Goal: Check status: Check status

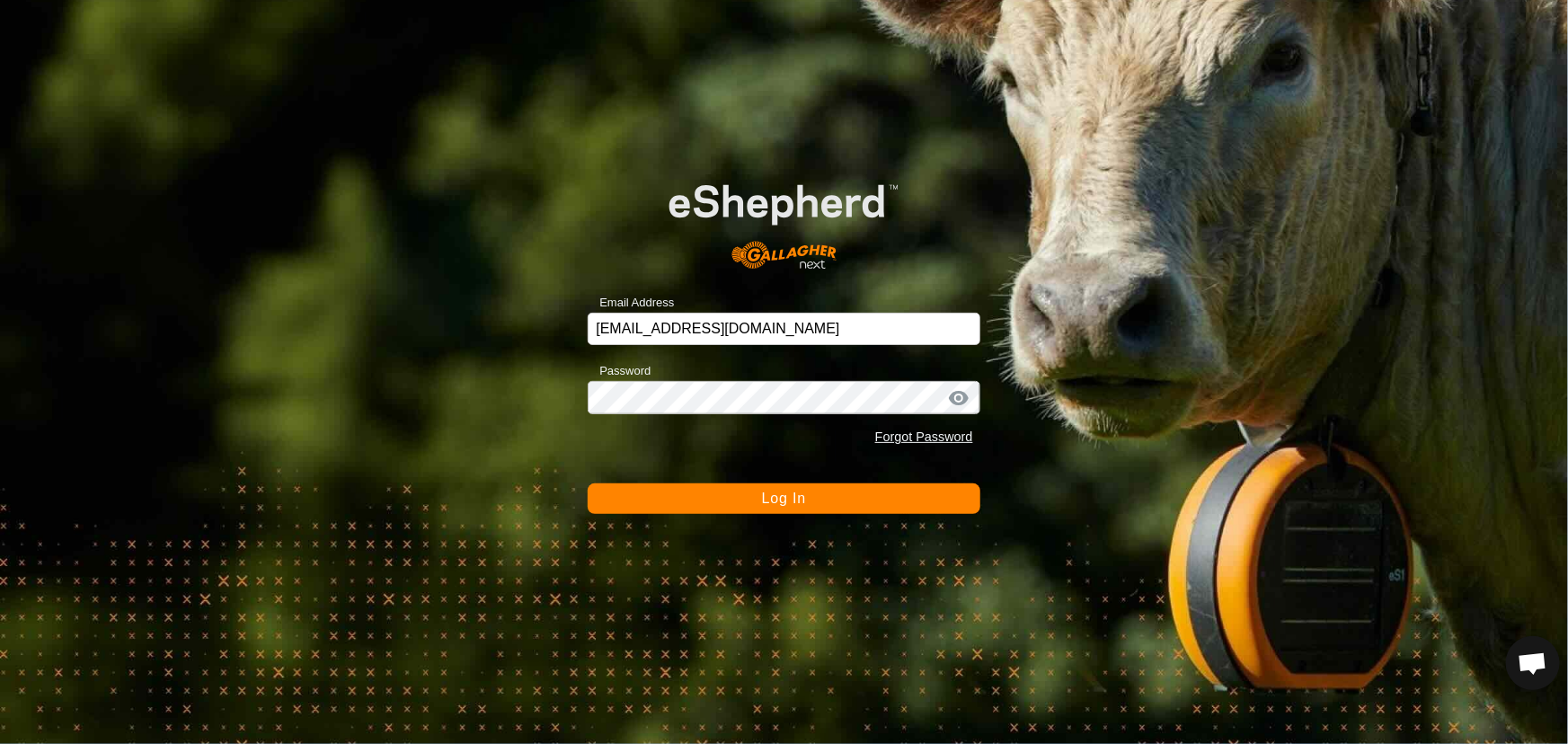
scroll to position [1241, 0]
click at [699, 498] on button "Log In" at bounding box center [783, 499] width 392 height 31
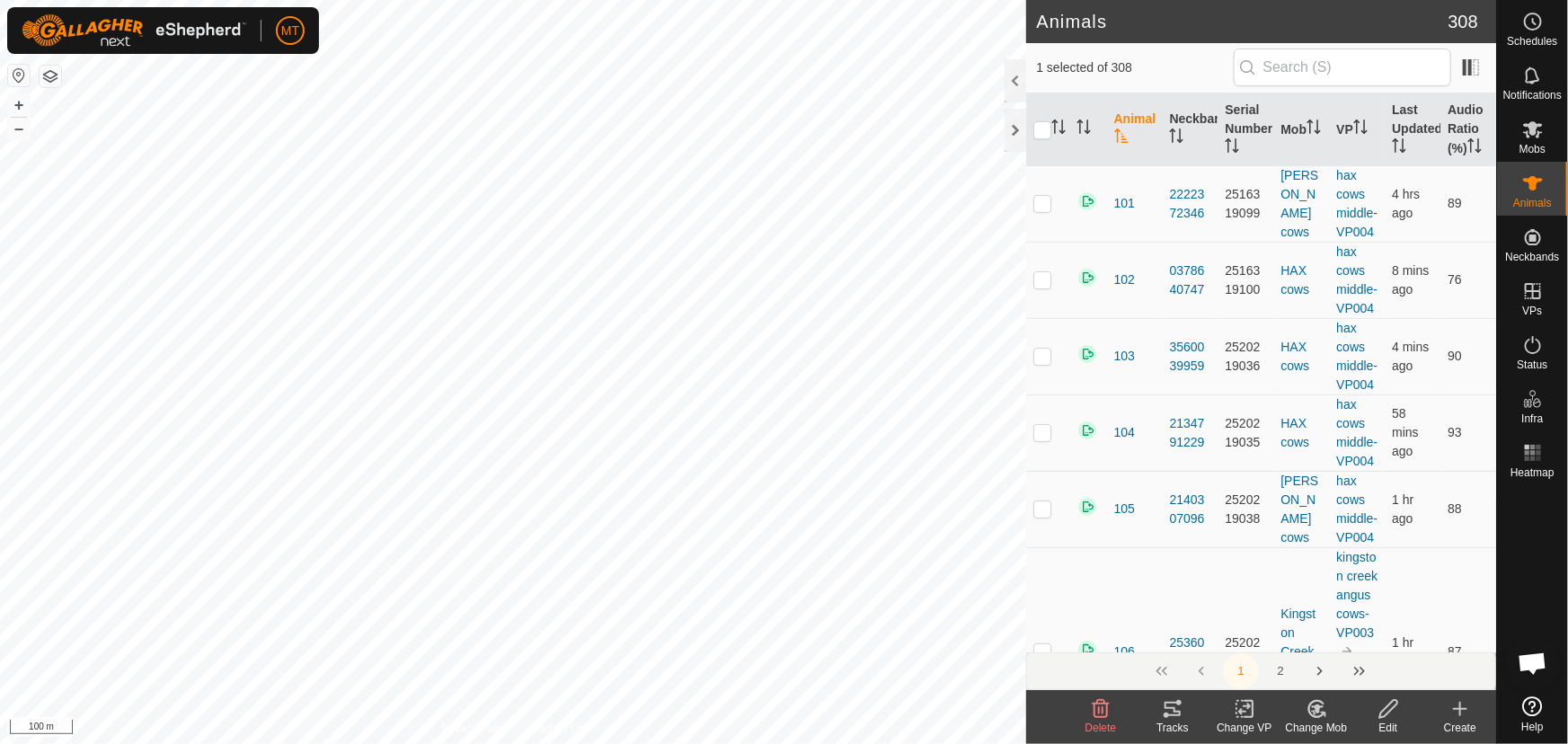
click at [1170, 711] on icon at bounding box center [1173, 709] width 22 height 22
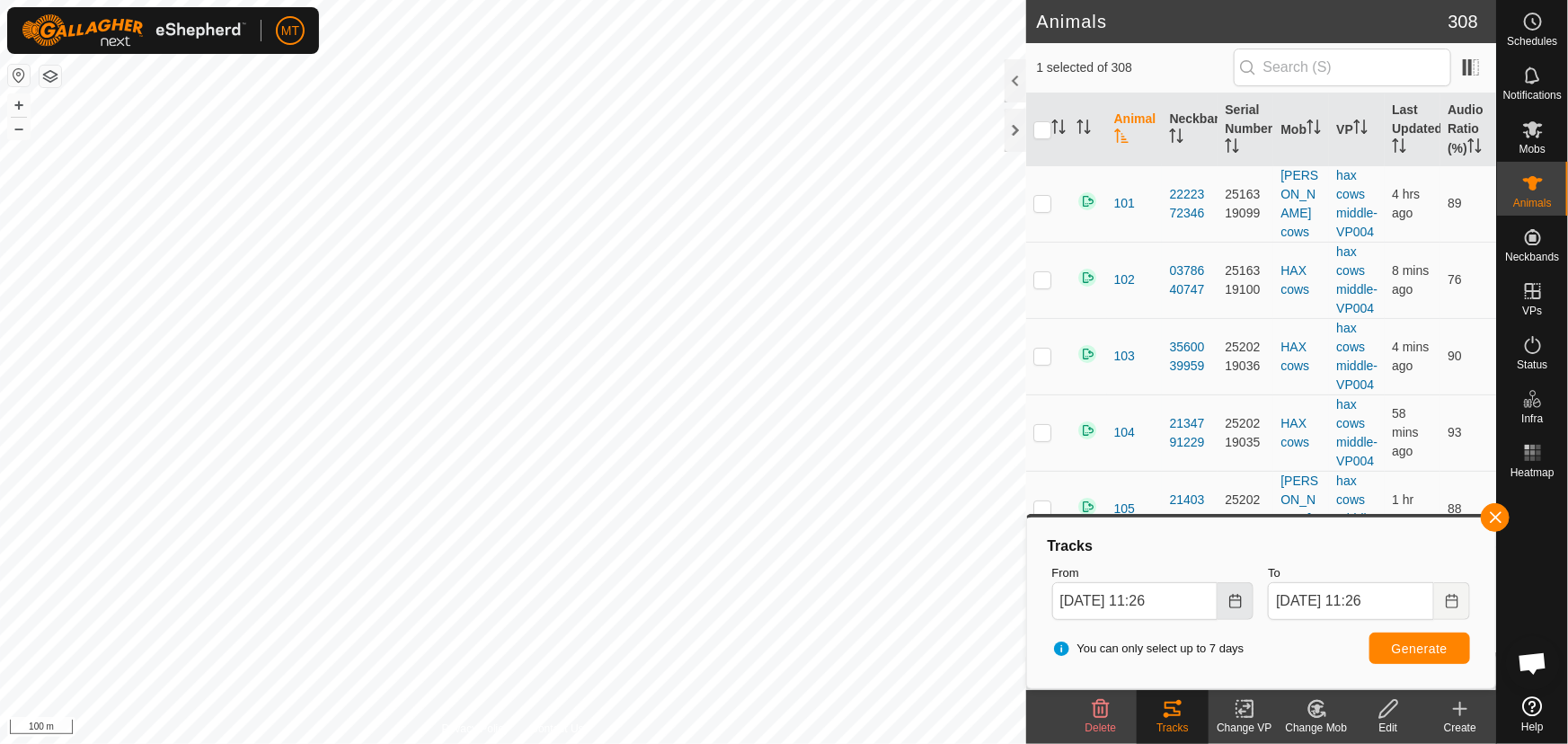
click at [1231, 600] on icon "Choose Date" at bounding box center [1235, 601] width 12 height 15
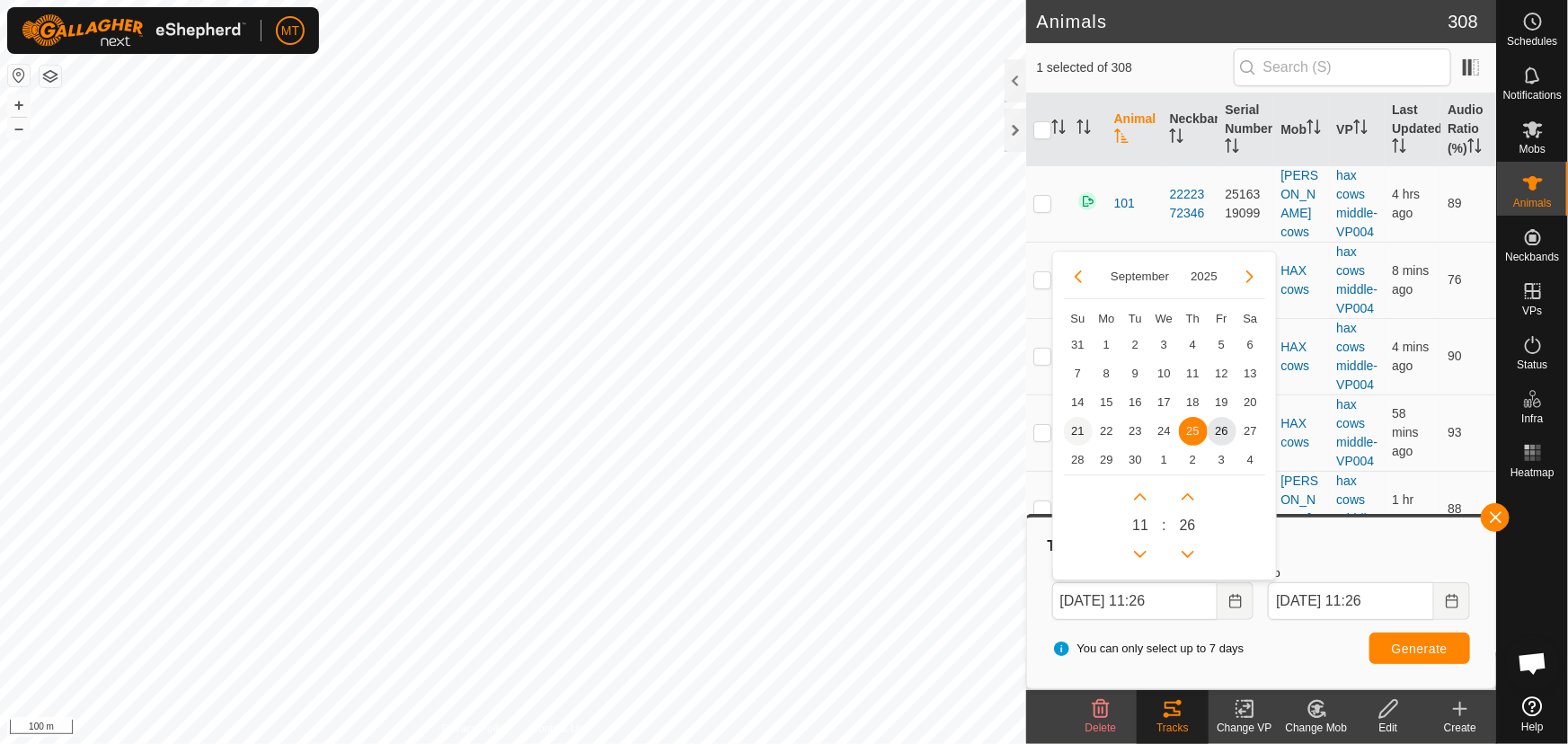
click at [1081, 430] on span "21" at bounding box center [1079, 431] width 29 height 29
type input "[DATE] 11:26"
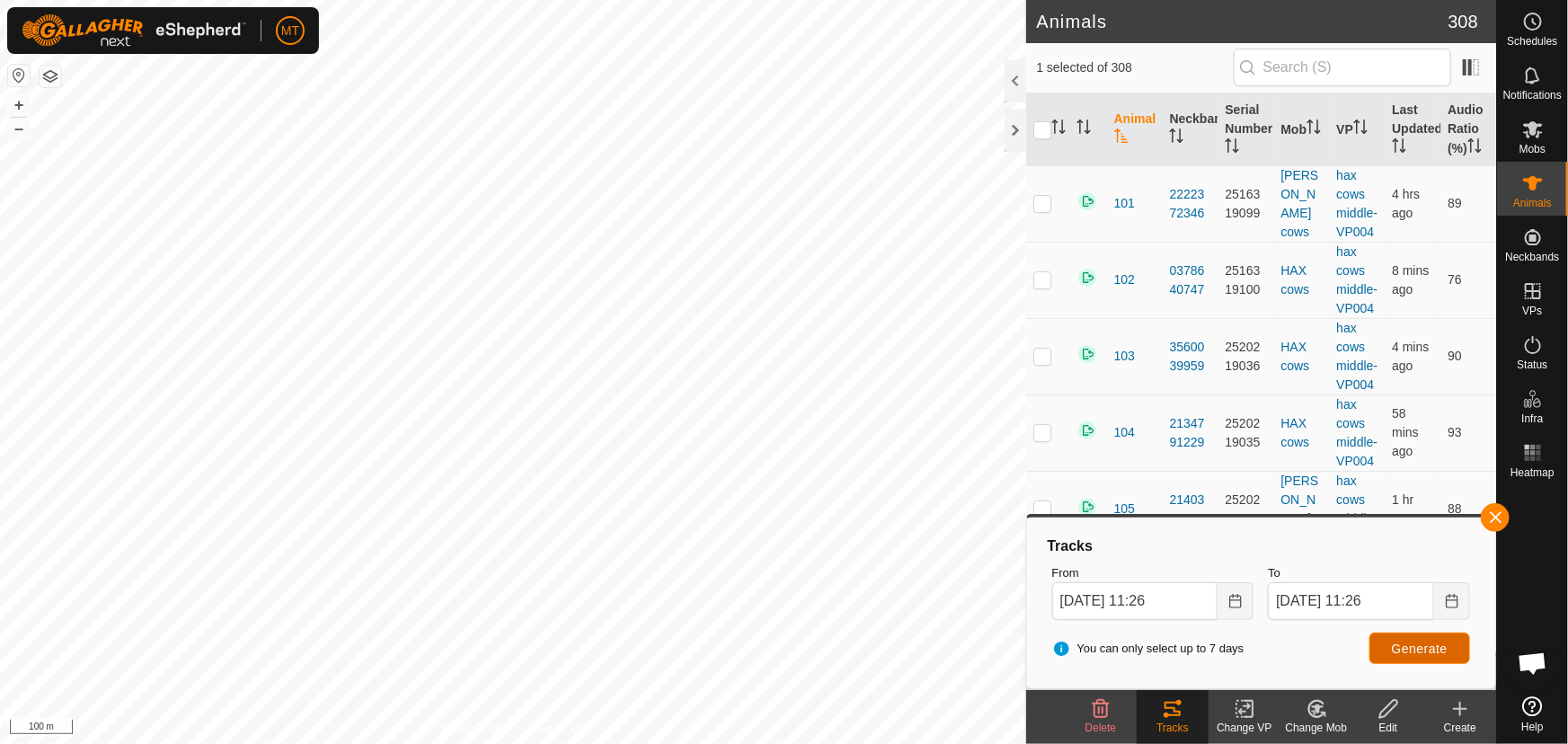
click at [1395, 642] on span "Generate" at bounding box center [1419, 648] width 55 height 15
